Goal: Transaction & Acquisition: Obtain resource

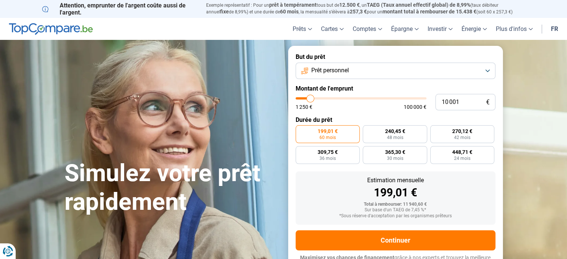
click at [486, 71] on button "Prêt personnel" at bounding box center [396, 71] width 200 height 16
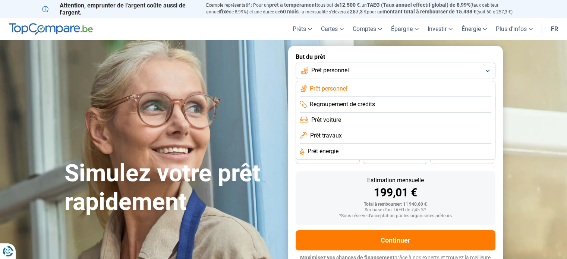
click at [486, 71] on button "Prêt personnel" at bounding box center [396, 71] width 200 height 16
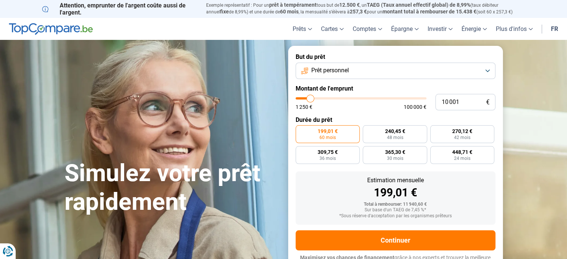
type input "11 250"
type input "11250"
type input "11 500"
type input "11500"
type input "12 000"
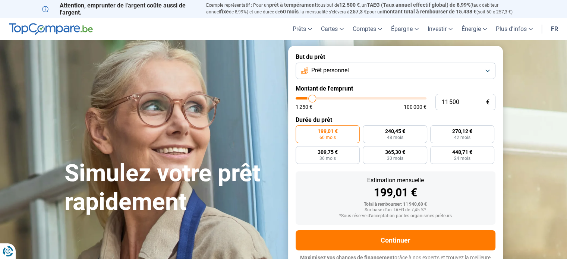
type input "12000"
type input "12 250"
type input "12250"
type input "12 500"
type input "12500"
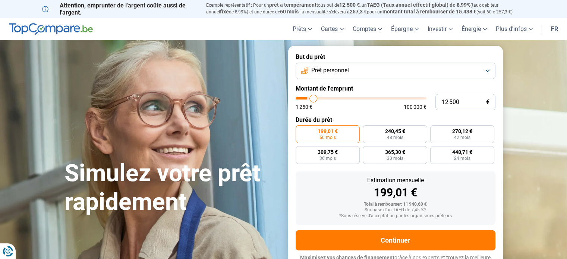
type input "12 750"
type input "12750"
type input "13 000"
type input "13000"
type input "13 250"
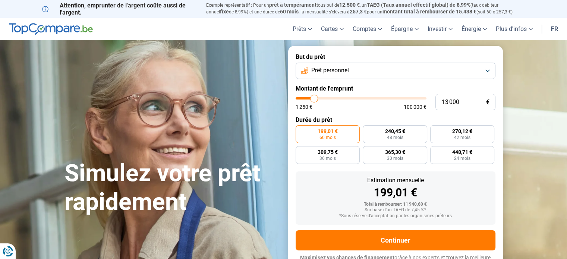
type input "13250"
type input "13 500"
type input "13500"
type input "13 750"
type input "13750"
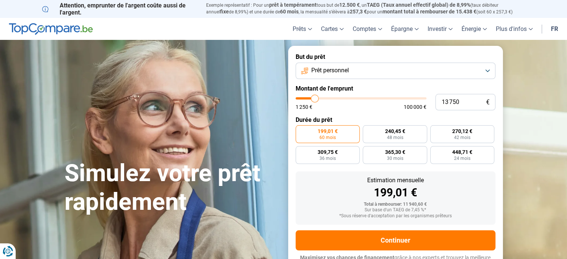
type input "14 000"
type input "14000"
type input "14 250"
type input "14250"
type input "14 500"
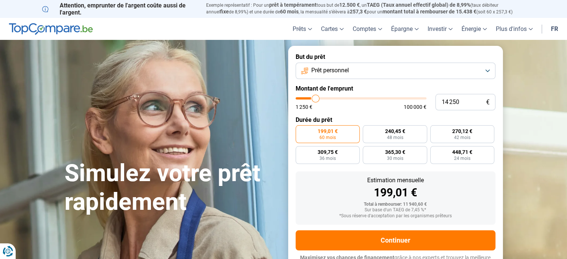
type input "14500"
type input "14 750"
type input "14750"
type input "15 000"
type input "15000"
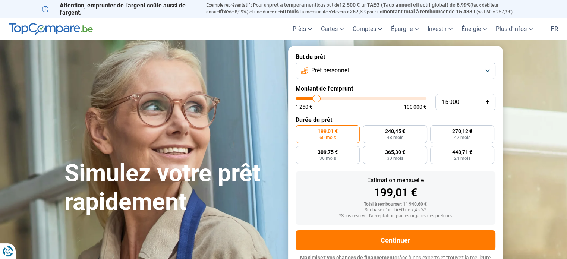
type input "14 750"
type input "14750"
type input "14 500"
type input "14500"
type input "14 250"
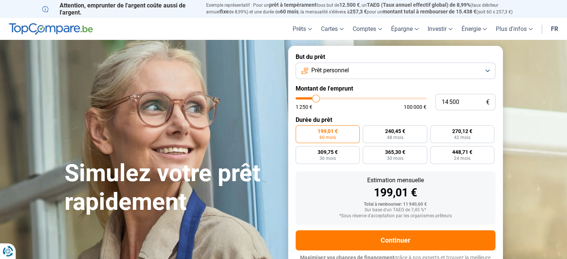
type input "14250"
type input "14 000"
type input "14000"
type input "13 750"
type input "13750"
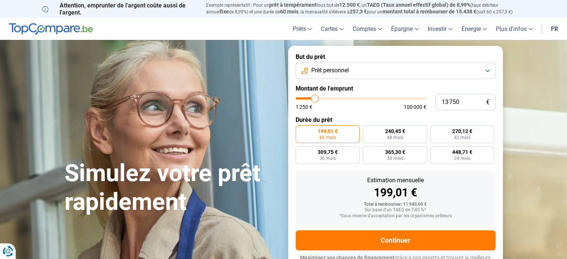
type input "13 500"
type input "13500"
type input "13 250"
type input "13250"
type input "13 750"
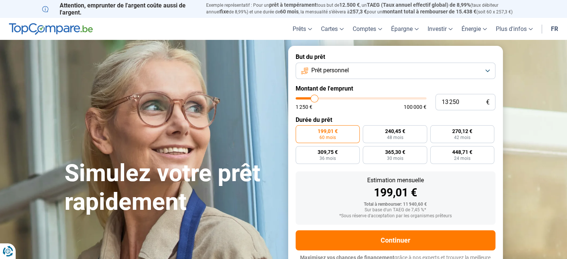
type input "13750"
type input "14 500"
type input "14500"
type input "15 250"
type input "15250"
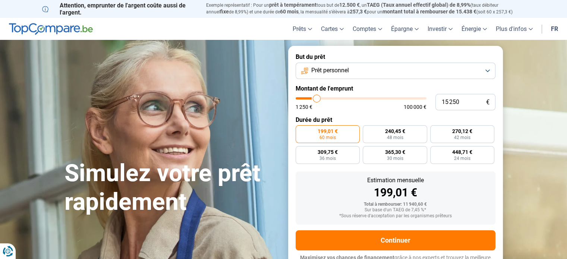
type input "16 000"
type input "16000"
type input "16 500"
type input "16500"
type input "17 000"
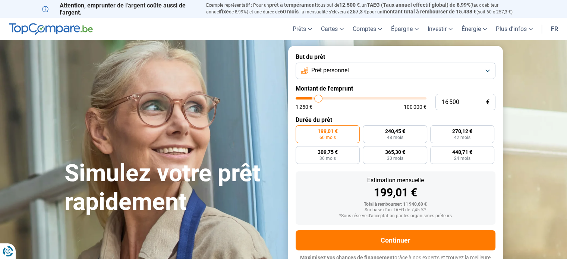
type input "17000"
type input "17 750"
type input "17750"
type input "18 250"
type input "18250"
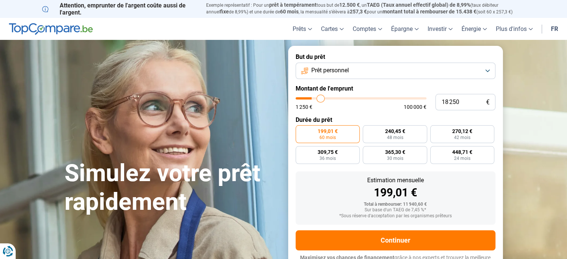
type input "18 750"
type input "18750"
type input "19 000"
type input "19000"
type input "19 500"
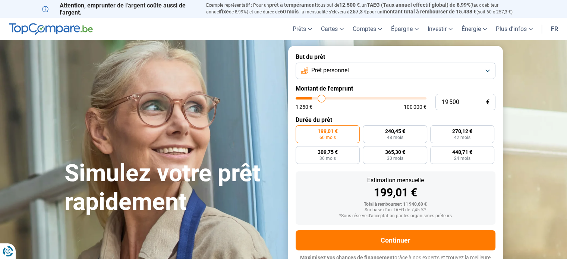
type input "19500"
type input "19 750"
type input "19750"
type input "20 500"
type input "20500"
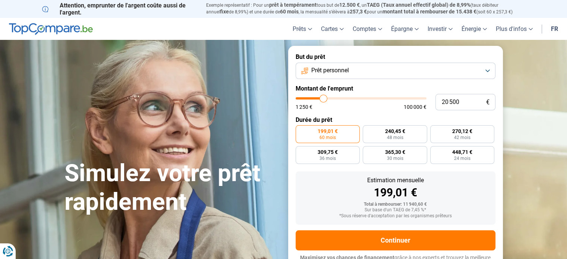
type input "20 750"
type input "20750"
type input "21 000"
type input "21000"
type input "21 250"
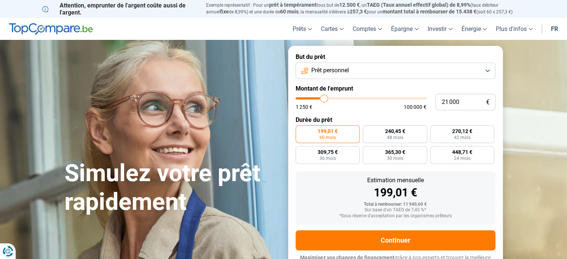
type input "21250"
type input "21 500"
type input "21500"
type input "21 750"
type input "21750"
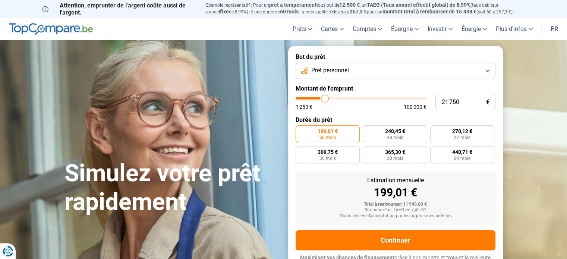
type input "22 000"
type input "22000"
type input "22 500"
type input "22500"
type input "22 750"
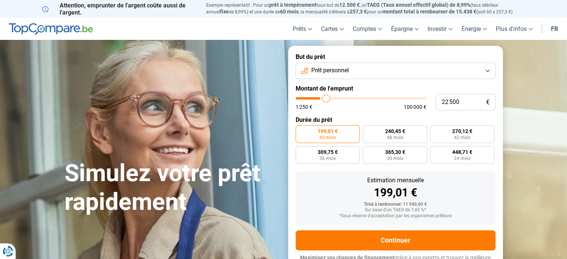
type input "22750"
type input "23 250"
type input "23250"
type input "23 500"
type input "23500"
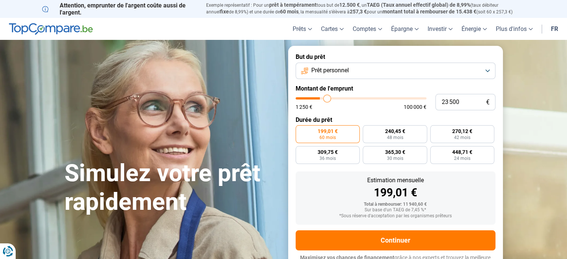
type input "23 750"
type input "23750"
type input "24 250"
type input "24250"
type input "24 500"
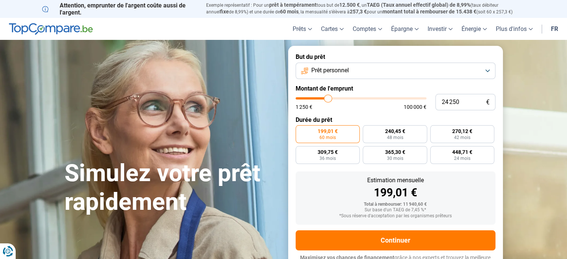
type input "24500"
type input "24 750"
type input "24750"
type input "25 000"
type input "25000"
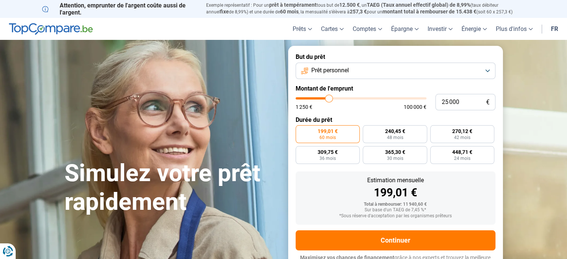
type input "25 250"
type input "25250"
type input "25 750"
type input "25750"
type input "26 000"
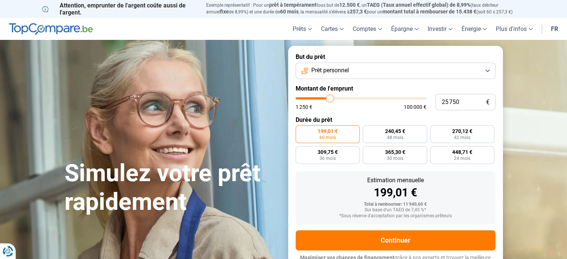
type input "26000"
type input "26 250"
type input "26250"
type input "26 500"
type input "26500"
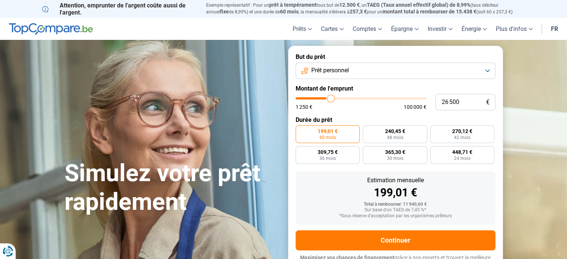
type input "26 750"
type input "26750"
type input "27 000"
type input "27000"
type input "26 750"
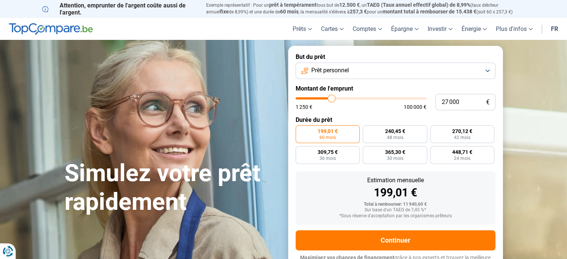
type input "26750"
type input "26 500"
type input "26500"
type input "26 250"
type input "26250"
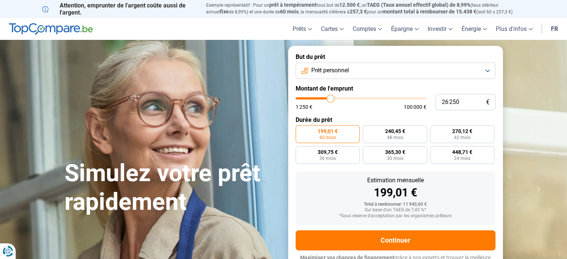
type input "26 000"
type input "26000"
type input "25 750"
type input "25750"
type input "25 250"
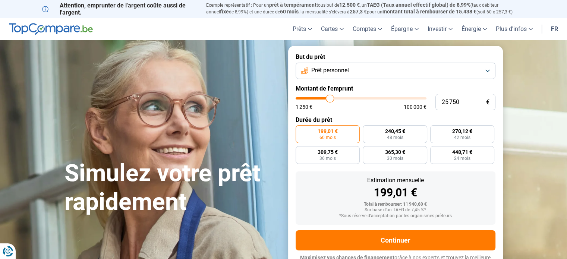
type input "25250"
type input "25 000"
type input "25000"
type input "24 750"
type input "24750"
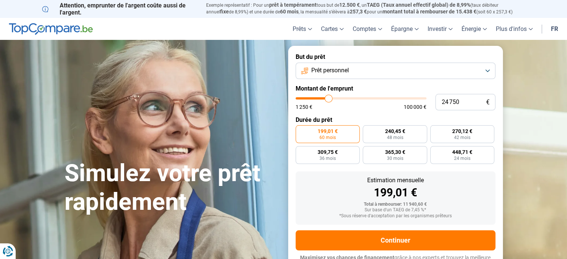
type input "24 500"
type input "24500"
type input "24 250"
type input "24250"
type input "23 750"
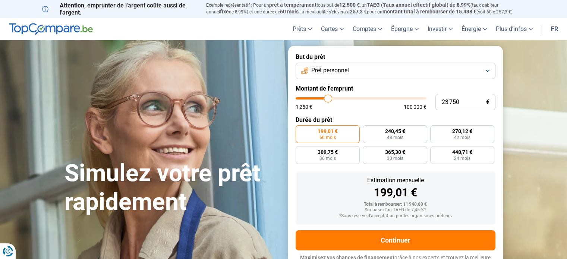
type input "23750"
type input "23 500"
type input "23500"
type input "23 000"
type input "23000"
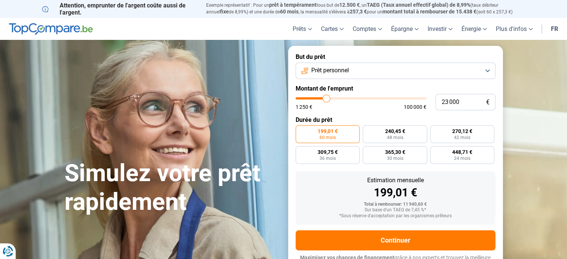
type input "22 750"
type input "22750"
type input "22 500"
type input "22500"
type input "22 250"
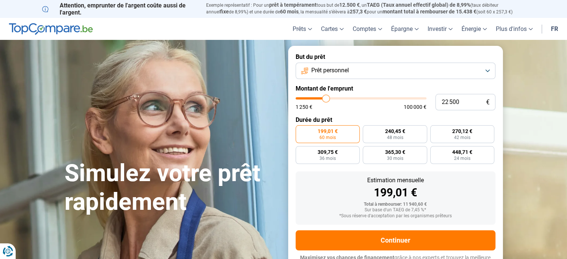
type input "22250"
type input "22 000"
type input "22000"
type input "21 750"
type input "21750"
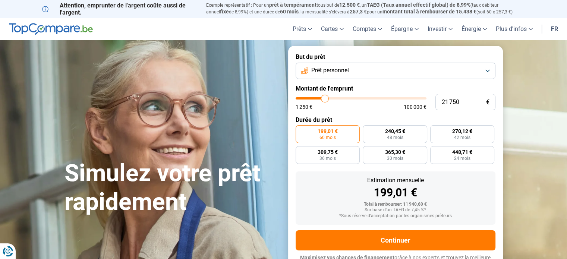
type input "21 500"
type input "21500"
type input "21 250"
type input "21250"
type input "21 000"
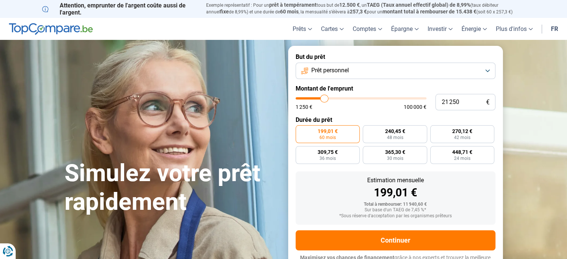
type input "21000"
type input "20 750"
type input "20750"
type input "20 500"
type input "20500"
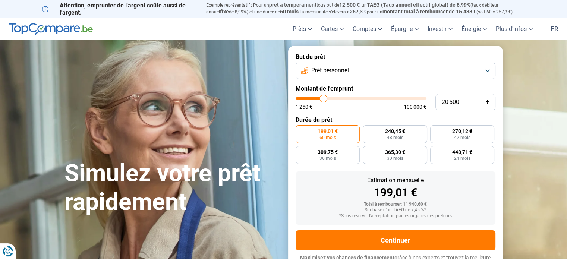
type input "20 250"
type input "20250"
type input "20 000"
type input "20000"
type input "19 500"
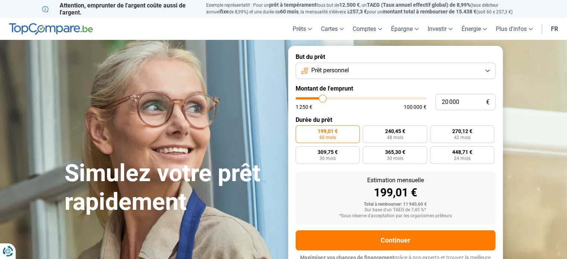
type input "19500"
type input "19 250"
type input "19250"
type input "19 750"
type input "19750"
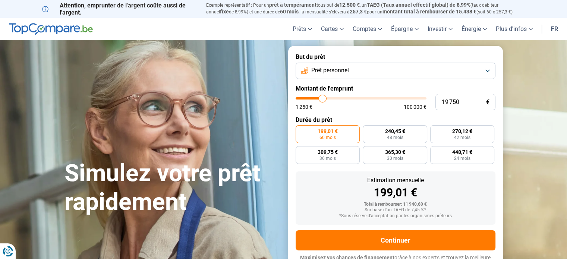
type input "20 250"
type input "20250"
type input "20 500"
type input "20500"
type input "20 750"
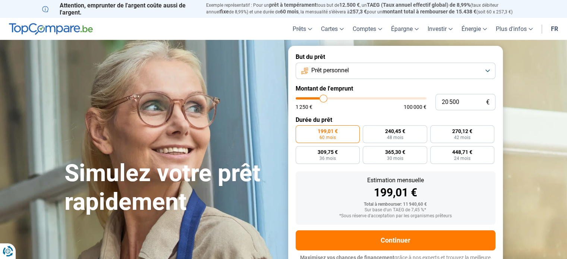
type input "20750"
type input "21 000"
type input "21000"
type input "21 250"
type input "21250"
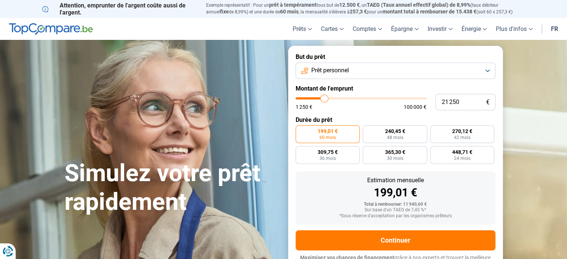
type input "21 500"
type input "21500"
type input "21 250"
type input "21250"
type input "21 000"
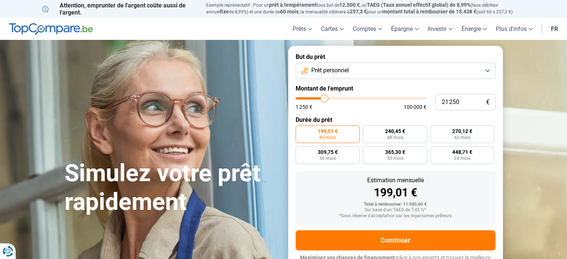
type input "21000"
type input "20 750"
type input "20750"
type input "20 500"
type input "20500"
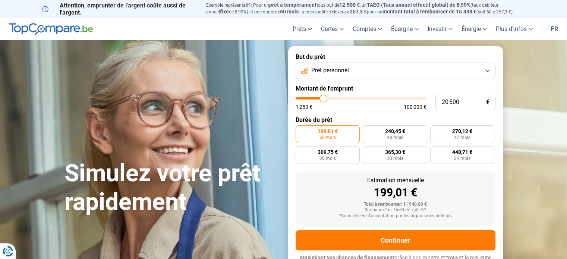
type input "20 250"
type input "20250"
type input "20 000"
type input "20000"
type input "19 750"
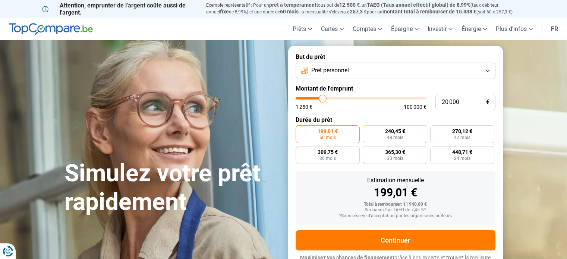
type input "19750"
type input "19 500"
type input "19500"
type input "19 750"
type input "19750"
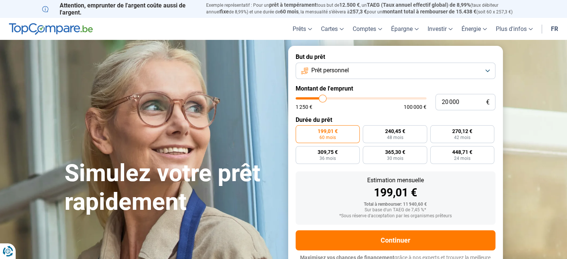
drag, startPoint x: 311, startPoint y: 98, endPoint x: 323, endPoint y: 101, distance: 11.9
click at [323, 100] on input "range" at bounding box center [361, 98] width 131 height 2
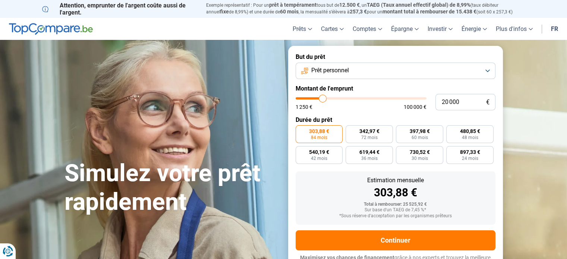
scroll to position [10, 0]
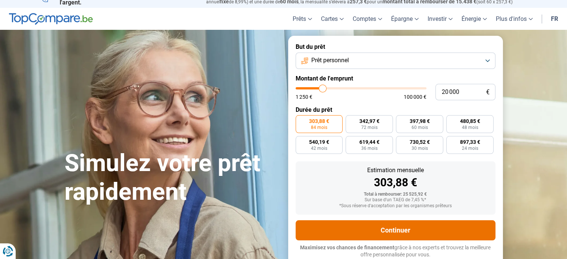
click at [412, 228] on button "Continuer" at bounding box center [396, 230] width 200 height 20
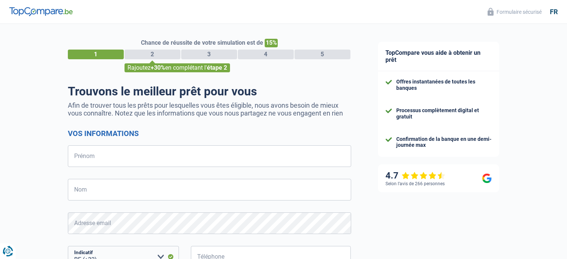
select select "32"
